Goal: Contribute content

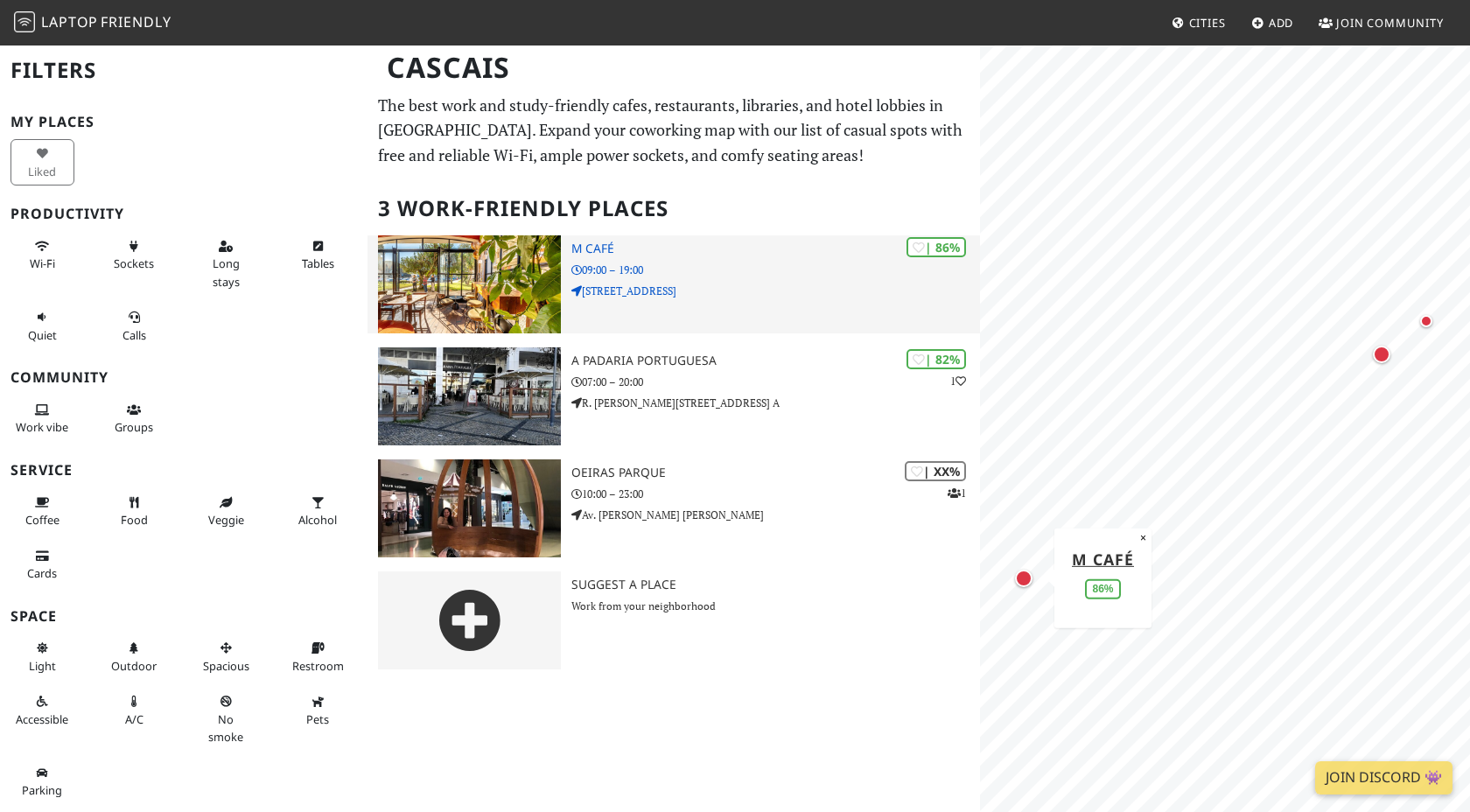
click at [555, 259] on img at bounding box center [470, 284] width 183 height 98
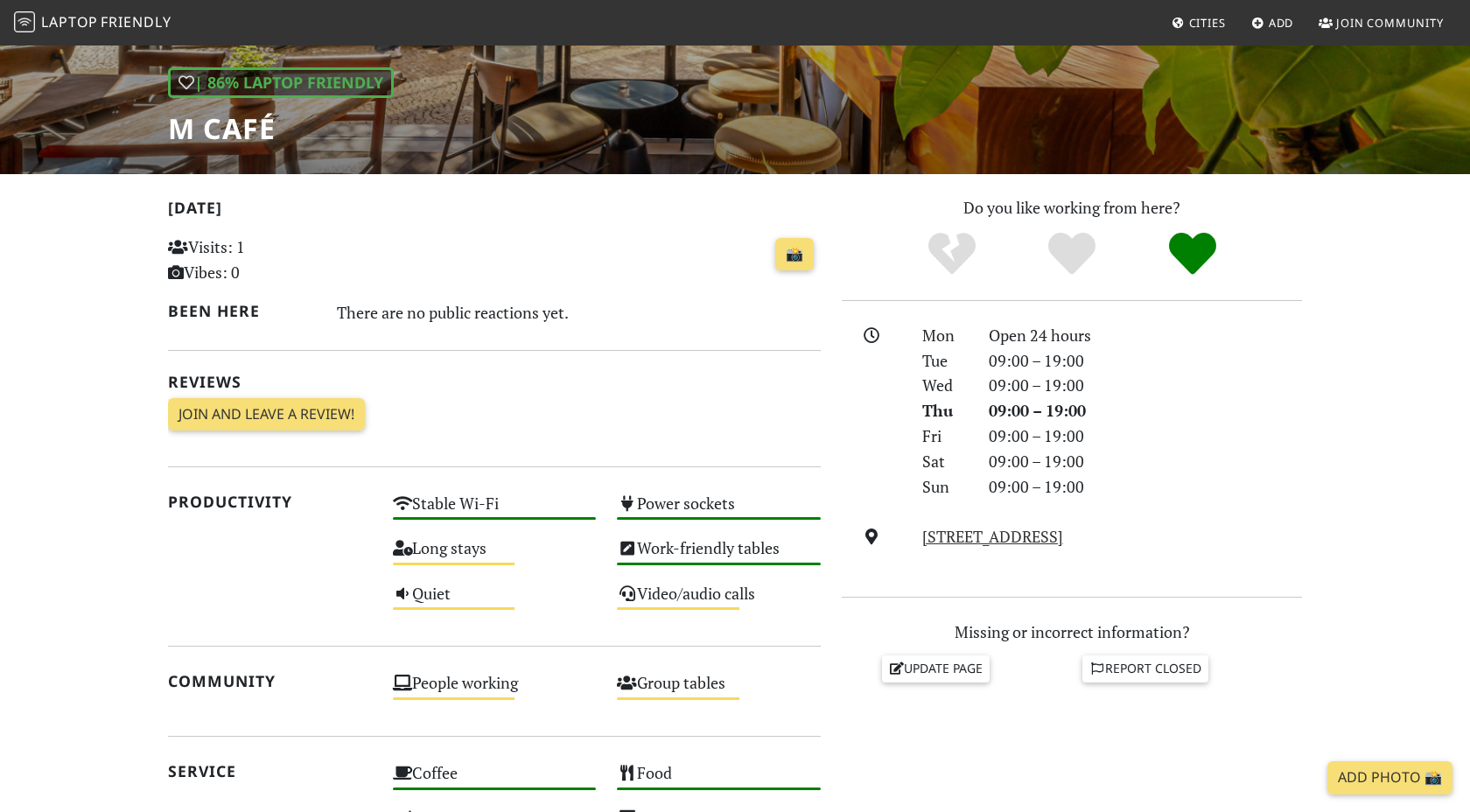
scroll to position [230, 0]
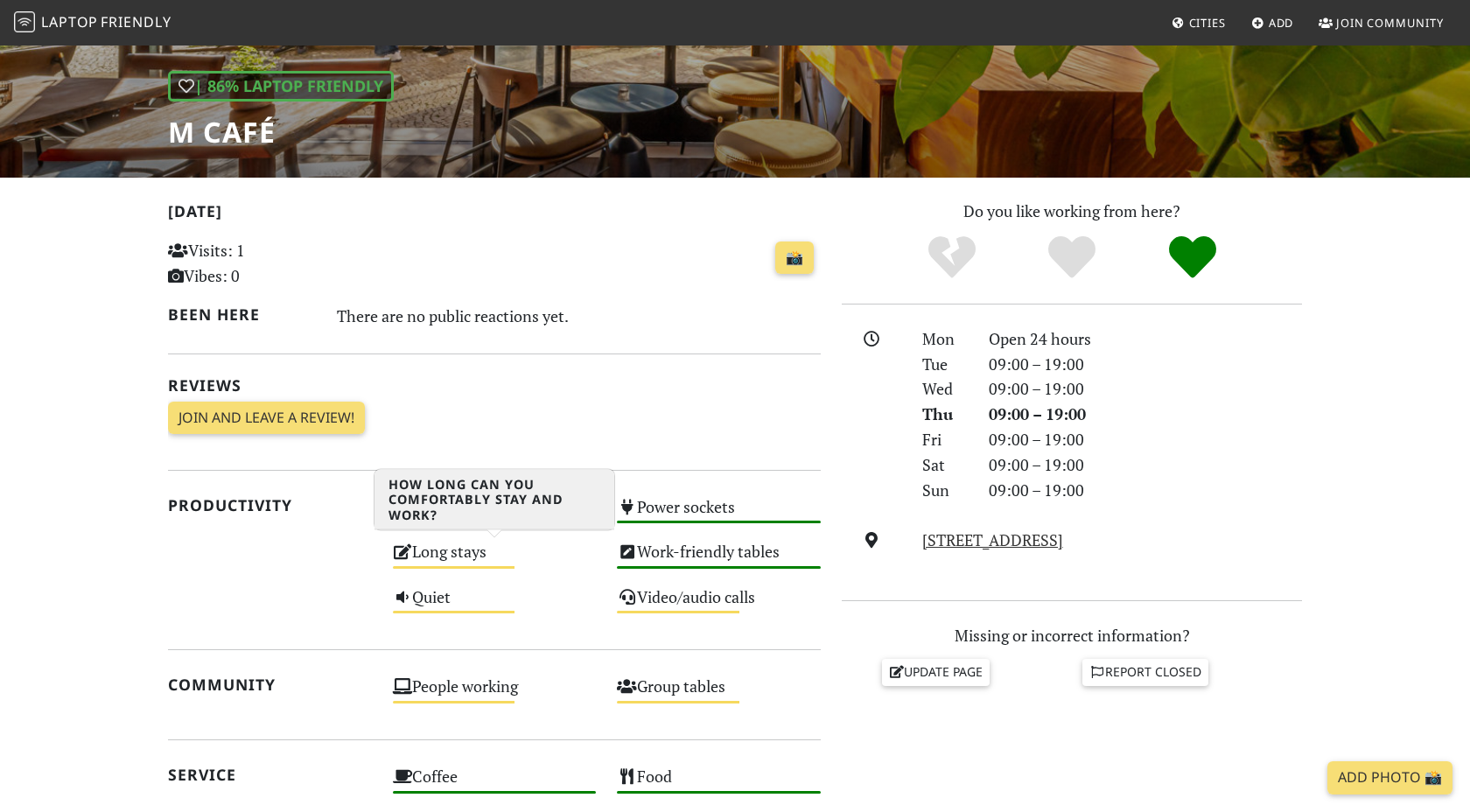
click at [446, 561] on div "Long stays Medium" at bounding box center [494, 559] width 225 height 44
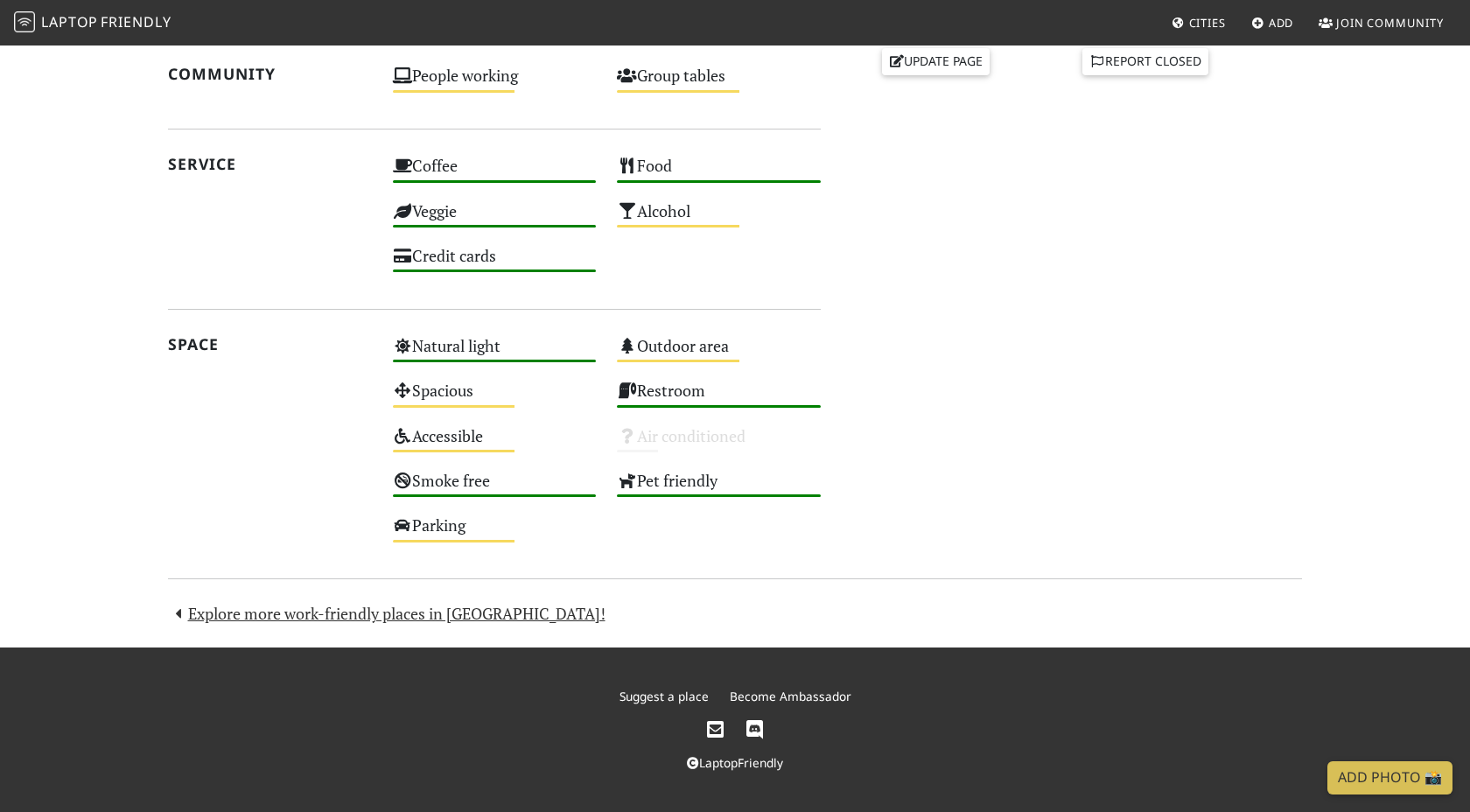
scroll to position [0, 0]
